Goal: Task Accomplishment & Management: Manage account settings

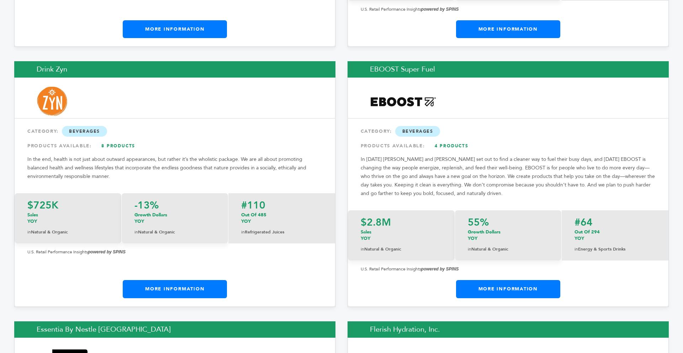
scroll to position [3586, 0]
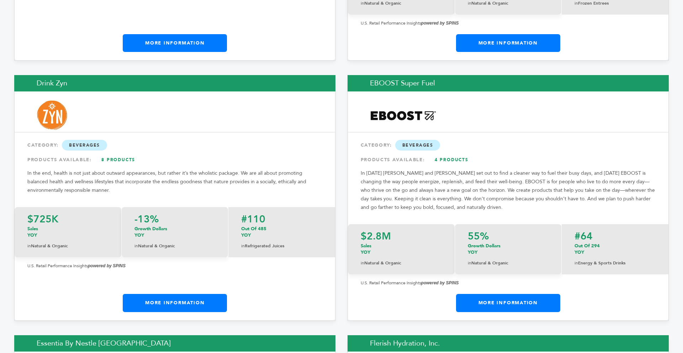
drag, startPoint x: 679, startPoint y: 7, endPoint x: 651, endPoint y: 174, distance: 169.5
click at [185, 294] on link "More Information" at bounding box center [175, 303] width 104 height 18
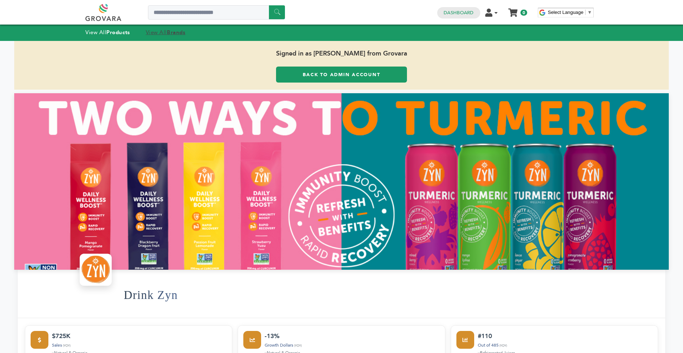
click at [174, 32] on strong "Brands" at bounding box center [176, 32] width 18 height 7
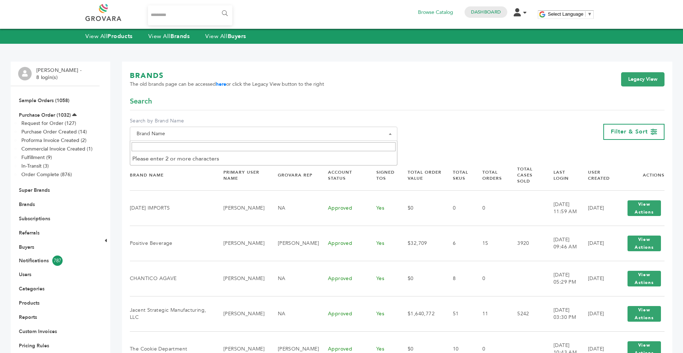
click at [218, 140] on span "Brand Name" at bounding box center [263, 134] width 267 height 14
click at [204, 149] on input "Search" at bounding box center [264, 146] width 264 height 9
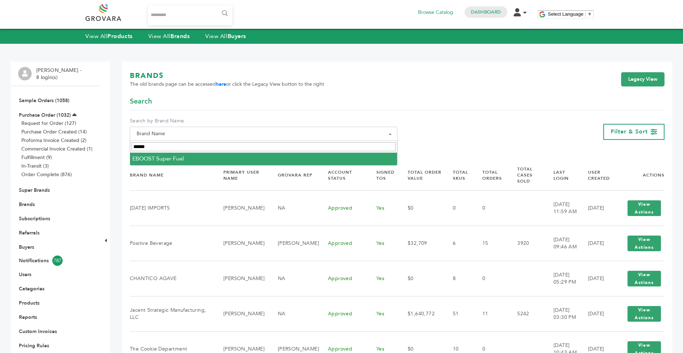
type input "******"
select select "**********"
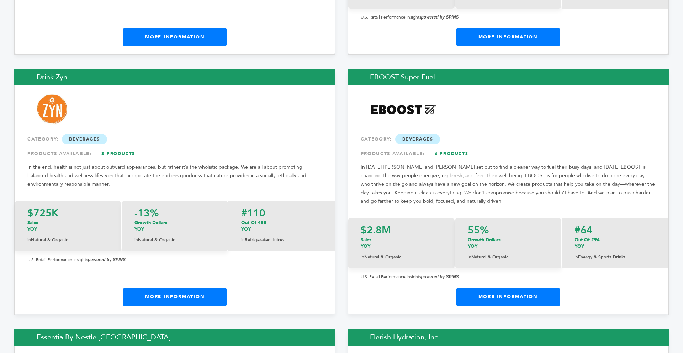
scroll to position [3634, 0]
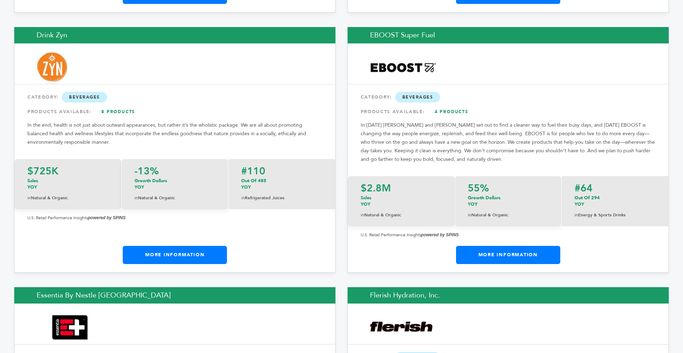
click at [508, 246] on link "More Information" at bounding box center [508, 255] width 104 height 18
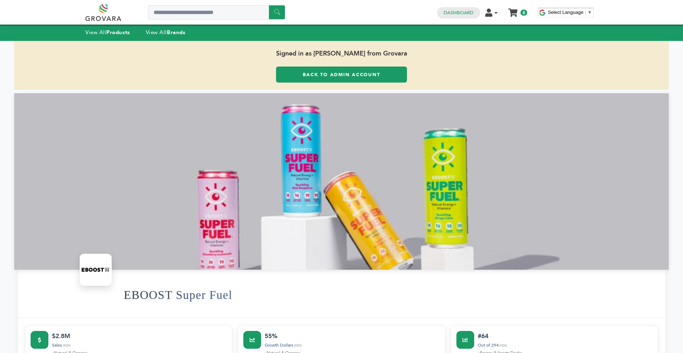
click at [167, 38] on div "View All Products View All Brands" at bounding box center [341, 33] width 683 height 16
click at [167, 37] on div "View All Products View All Brands" at bounding box center [142, 32] width 114 height 9
click at [167, 30] on link "View All Brands" at bounding box center [166, 32] width 40 height 7
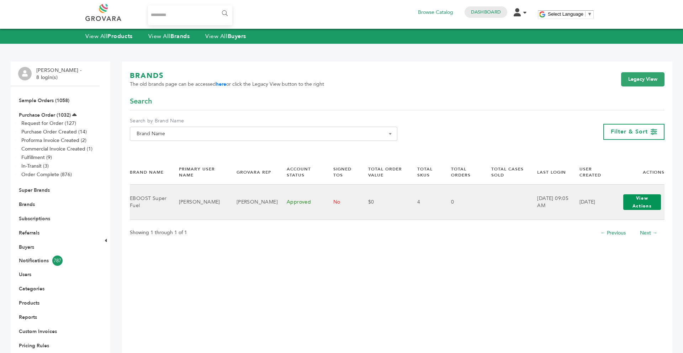
click at [641, 202] on button "View Actions" at bounding box center [642, 202] width 38 height 16
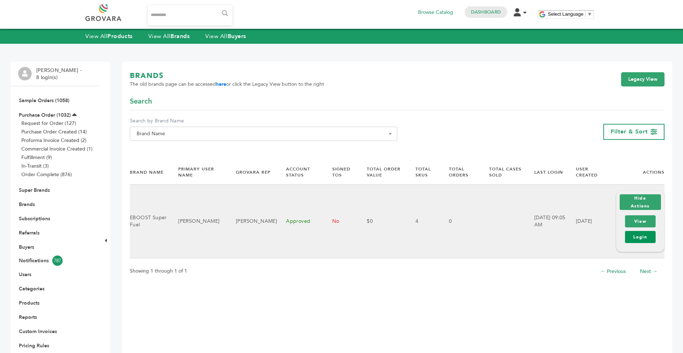
click at [635, 233] on link "Login" at bounding box center [640, 237] width 31 height 12
